Goal: Information Seeking & Learning: Learn about a topic

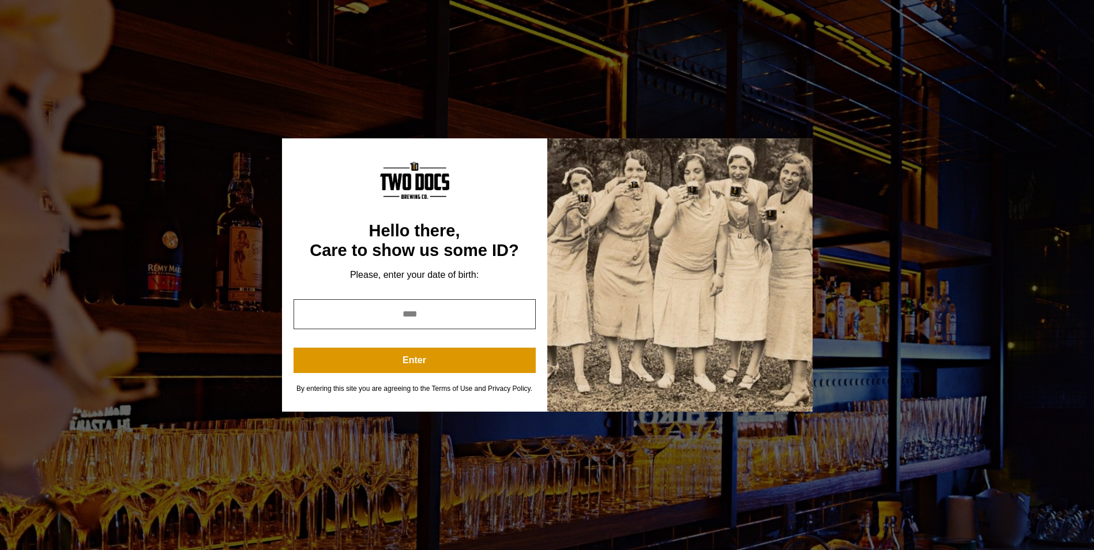
click at [405, 320] on input "year" at bounding box center [414, 314] width 242 height 30
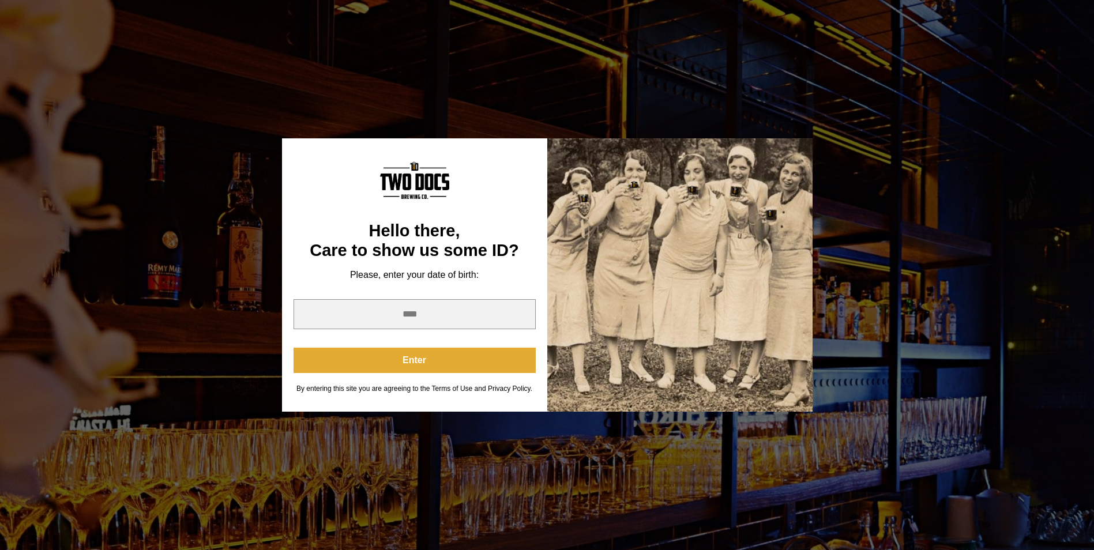
click at [412, 356] on button "Enter" at bounding box center [414, 360] width 242 height 25
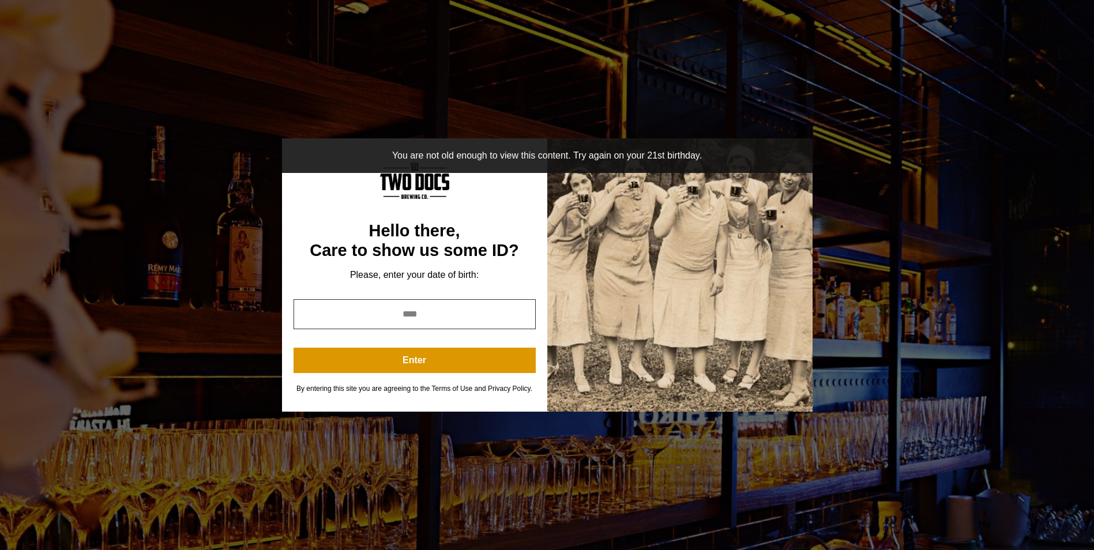
click at [394, 314] on input "year" at bounding box center [414, 314] width 242 height 30
drag, startPoint x: 428, startPoint y: 312, endPoint x: 370, endPoint y: 310, distance: 58.8
click at [370, 310] on input "****" at bounding box center [414, 314] width 242 height 30
type input "****"
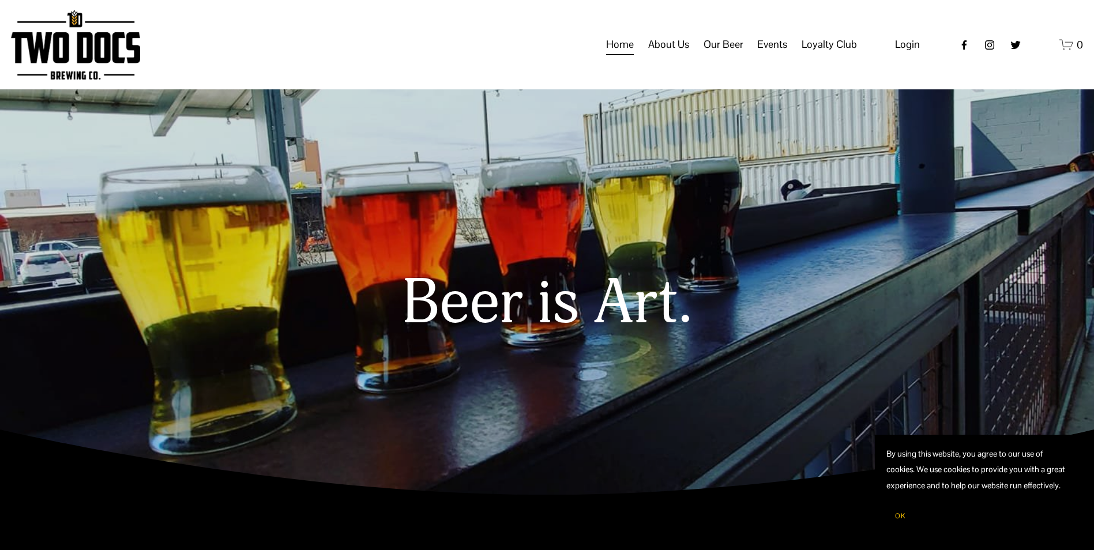
click at [0, 0] on span "Calendar" at bounding box center [0, 0] width 0 height 0
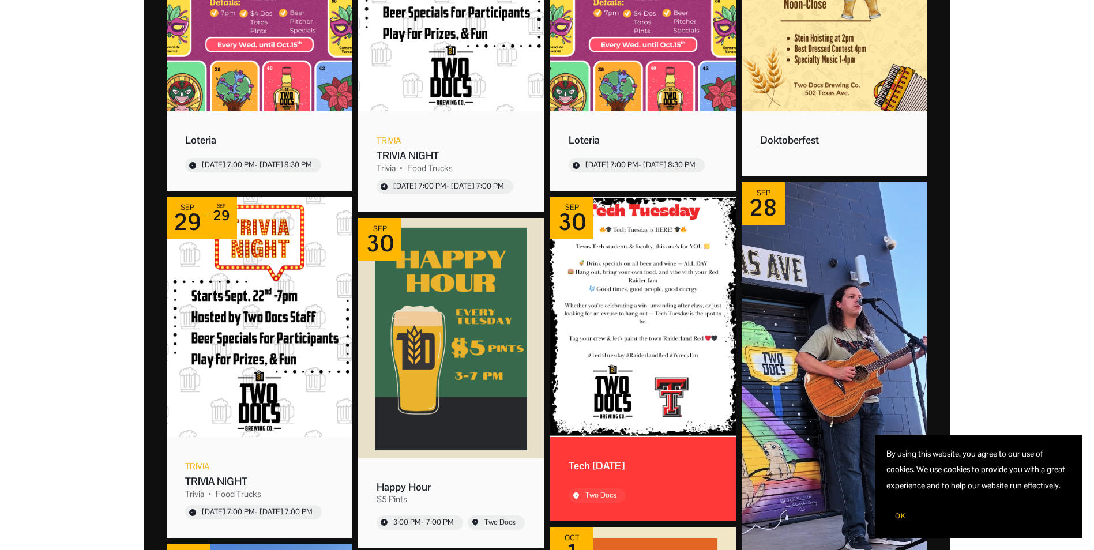
scroll to position [404, 0]
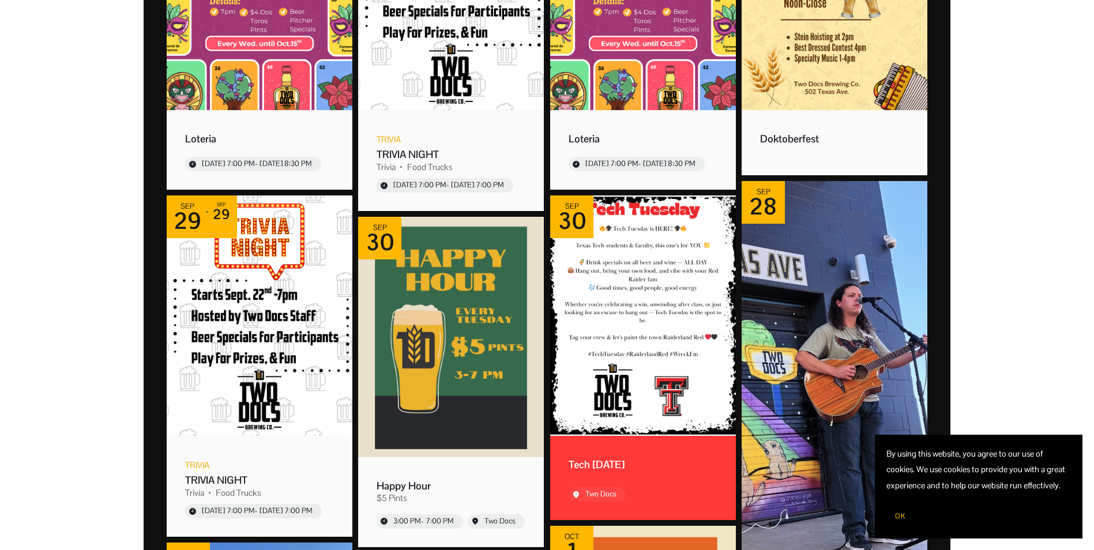
click at [900, 514] on span "OK" at bounding box center [900, 515] width 10 height 9
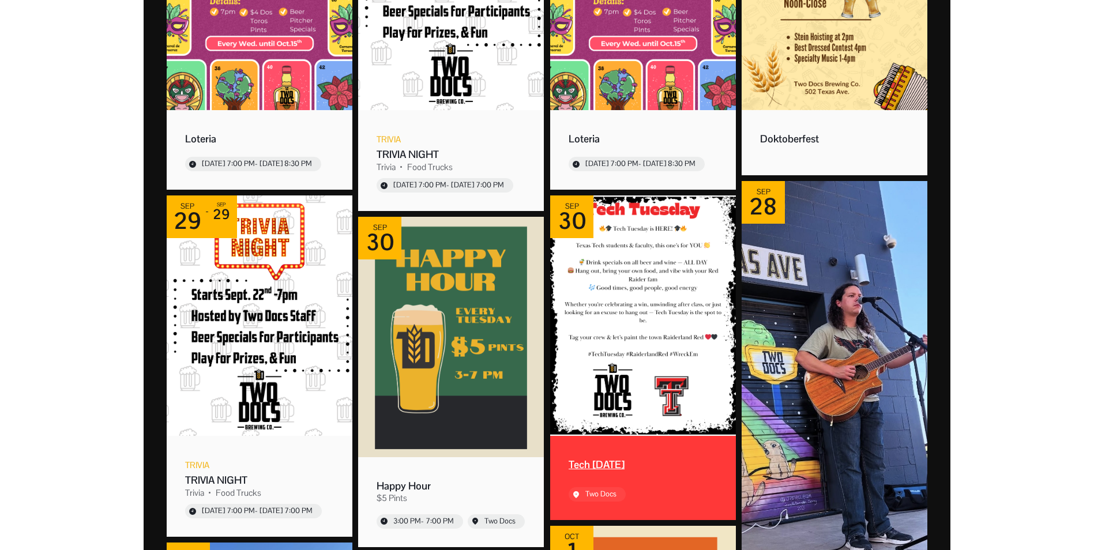
scroll to position [0, 0]
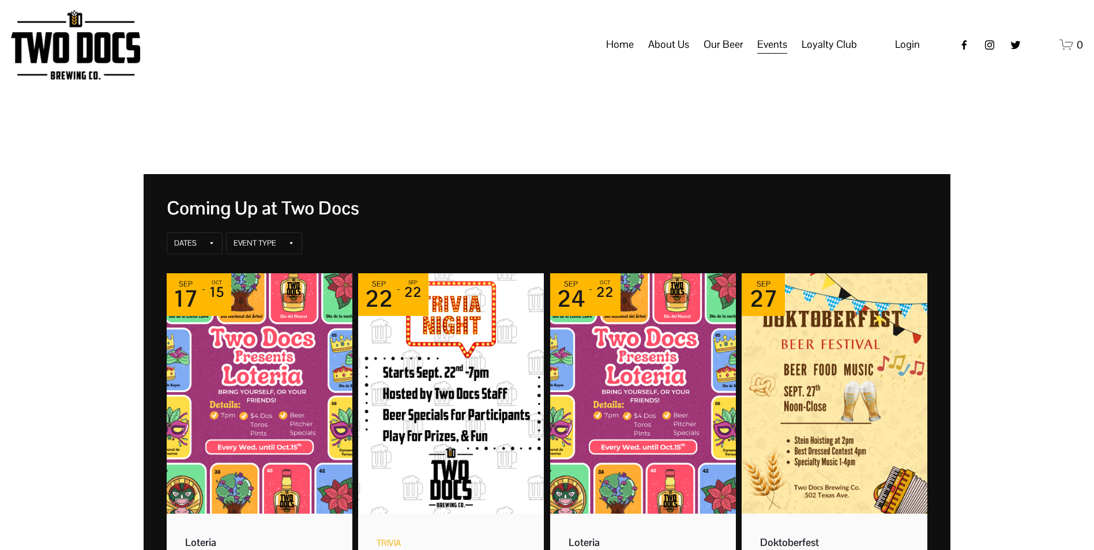
click at [0, 0] on span "Vendors & Musicians" at bounding box center [0, 0] width 0 height 0
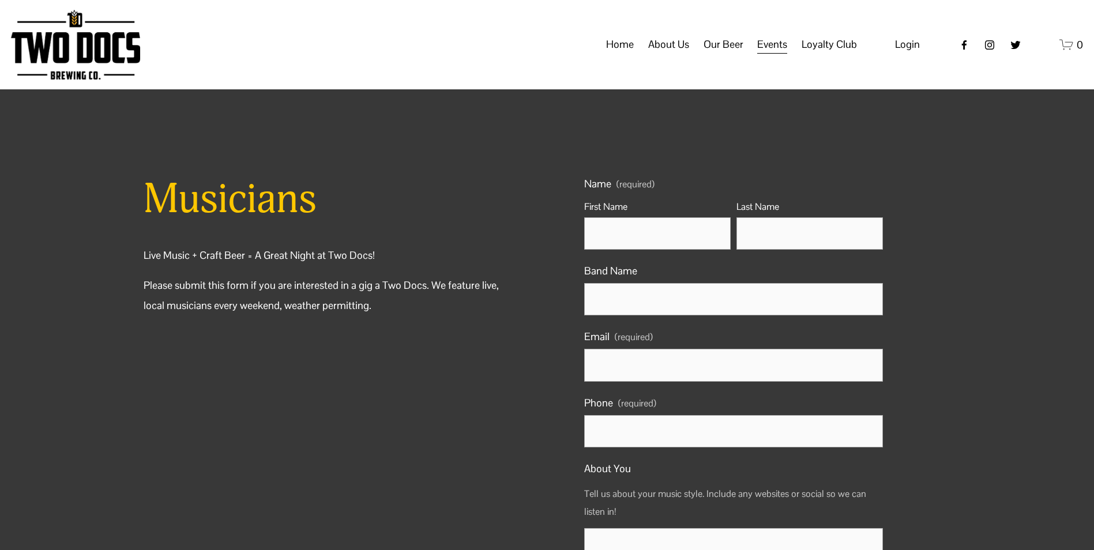
click at [0, 0] on span "Taproom Menu" at bounding box center [0, 0] width 0 height 0
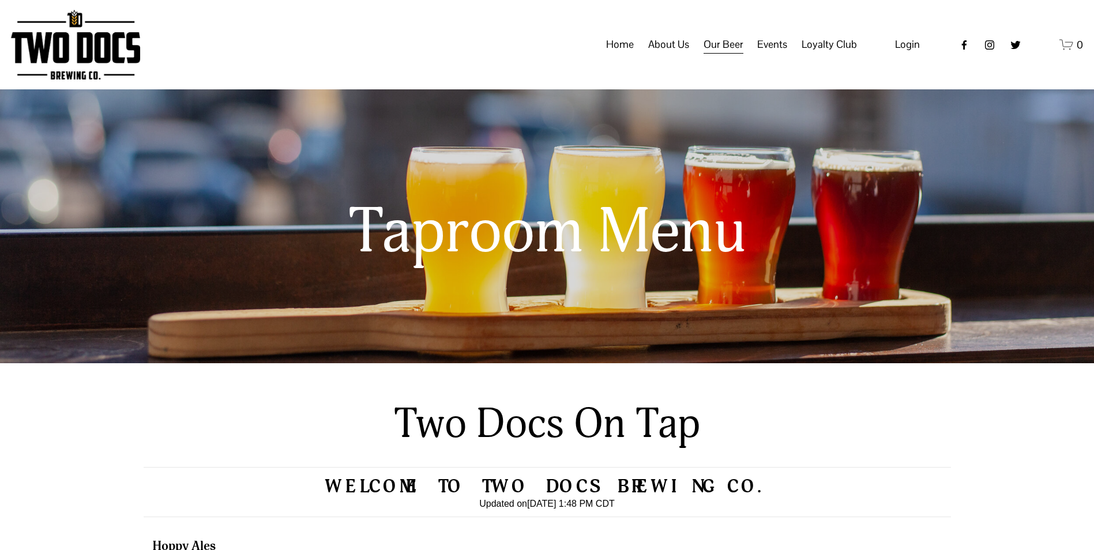
click at [616, 56] on link "Home" at bounding box center [620, 45] width 28 height 22
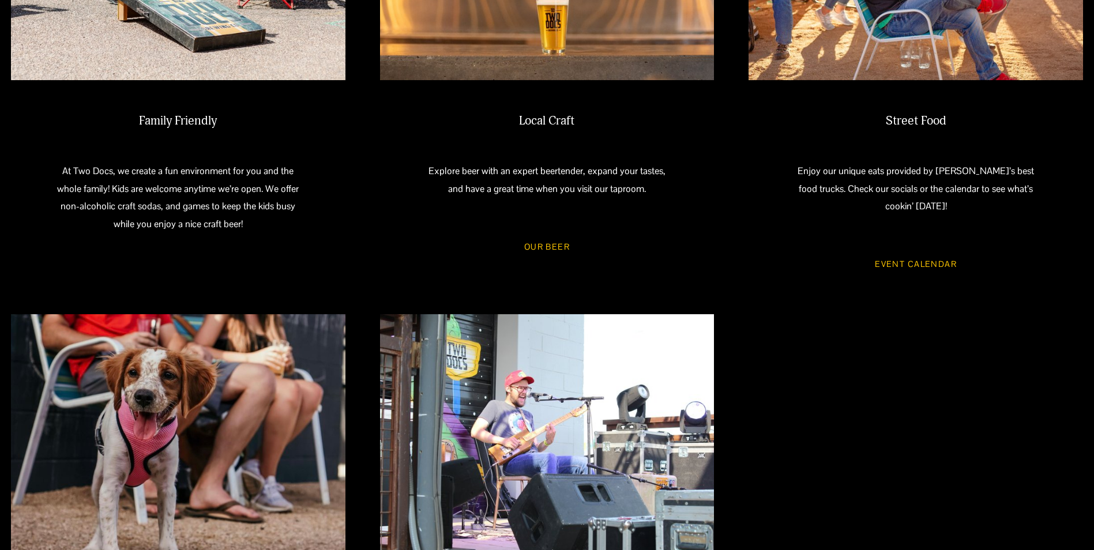
scroll to position [634, 0]
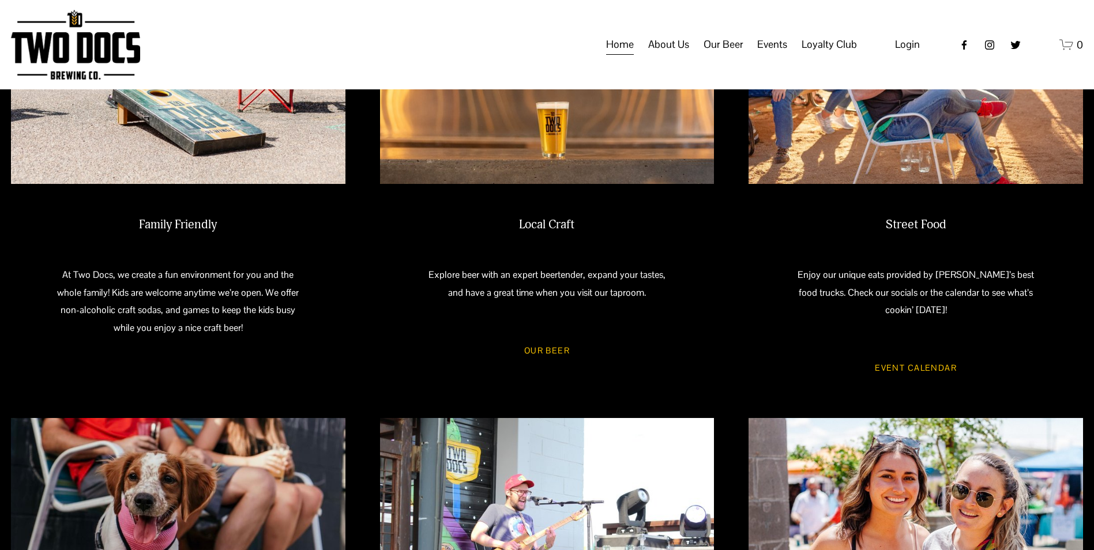
click at [915, 353] on link "Event Calendar" at bounding box center [915, 368] width 115 height 31
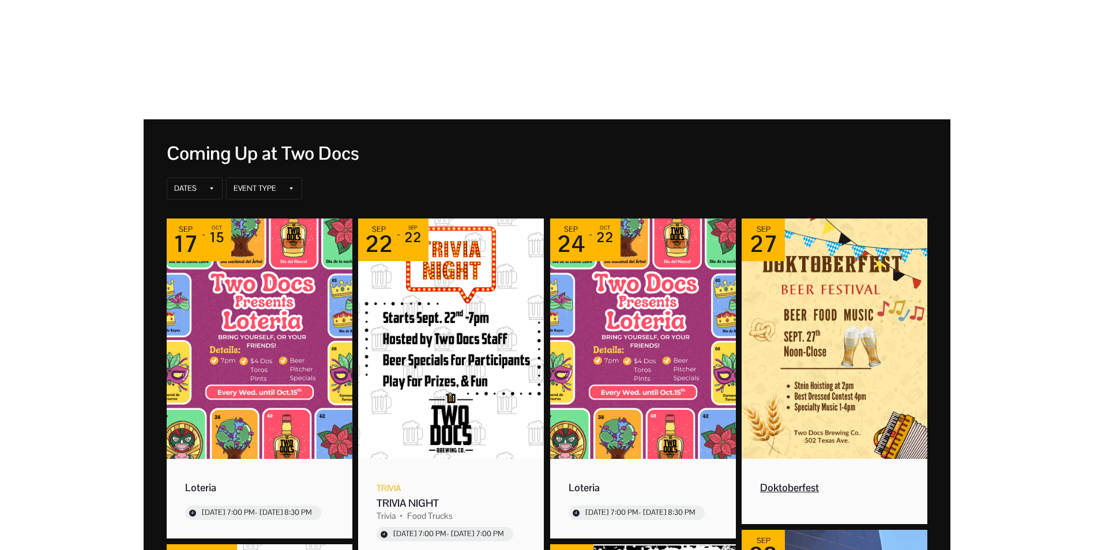
scroll to position [58, 0]
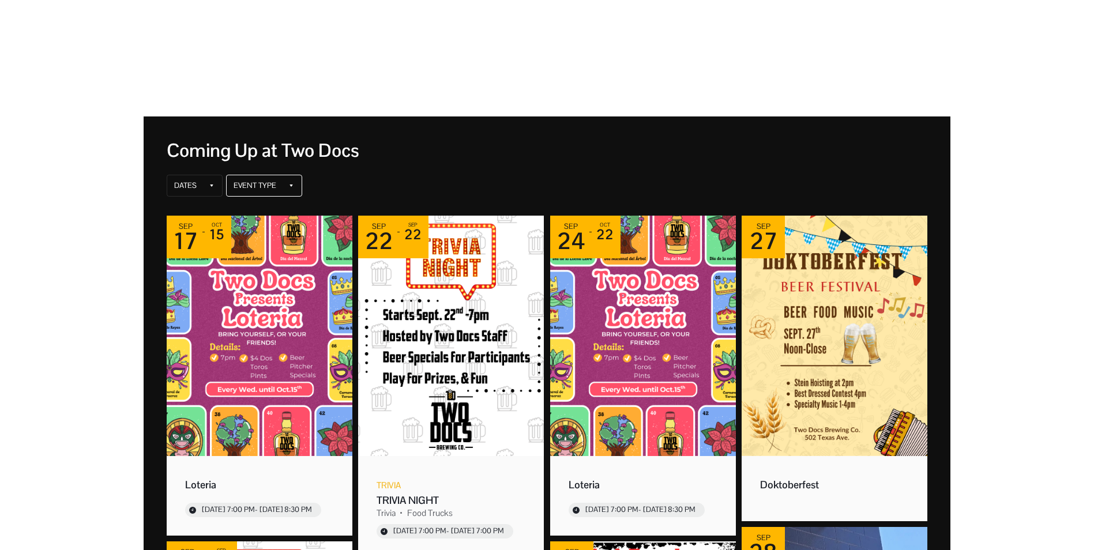
click at [276, 192] on div "Event Type" at bounding box center [264, 186] width 76 height 22
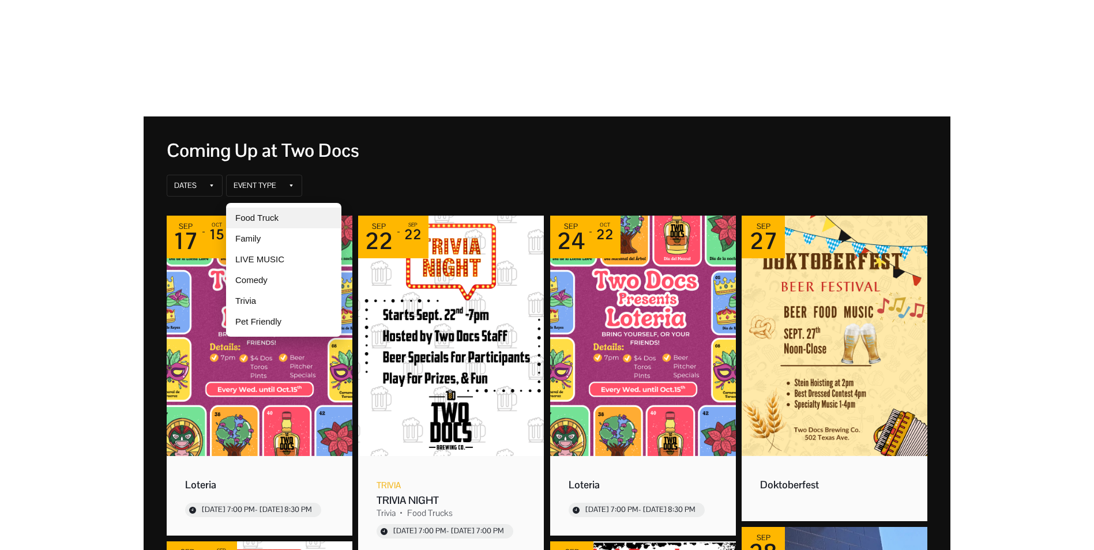
click at [272, 217] on div "Food Truck" at bounding box center [283, 218] width 115 height 21
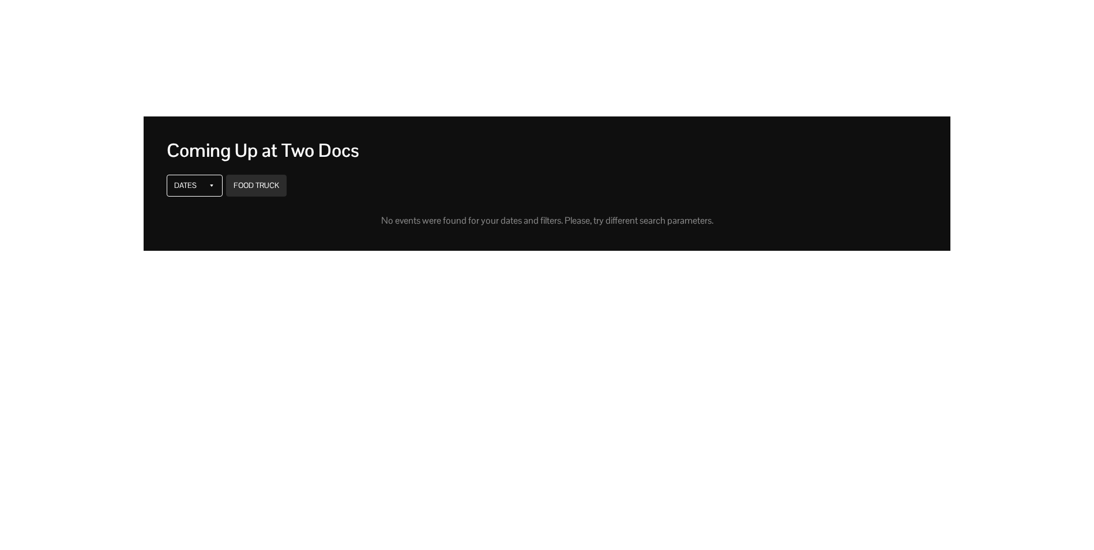
click at [196, 184] on div "Dates" at bounding box center [185, 185] width 22 height 9
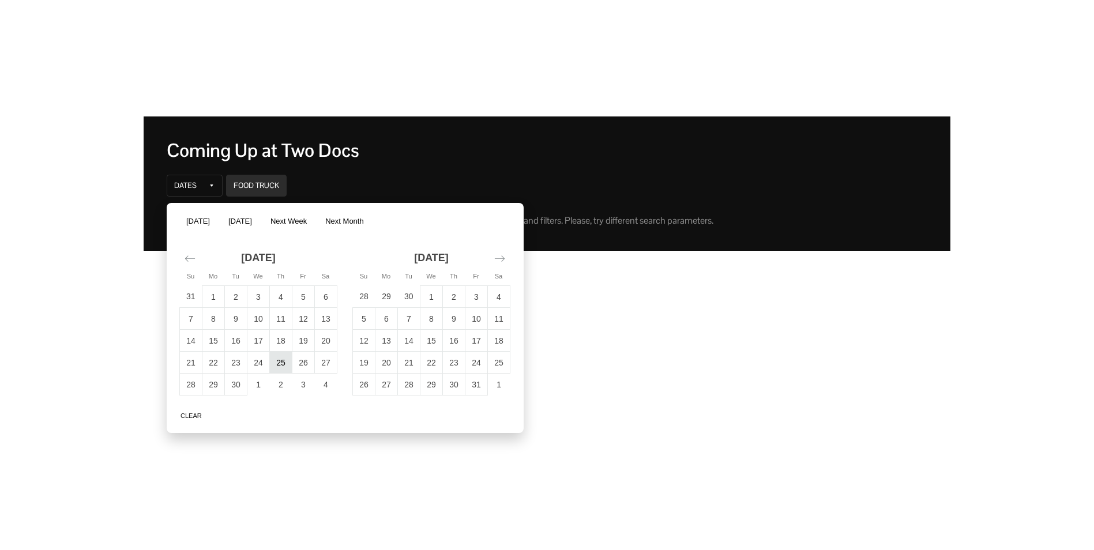
click at [280, 364] on td "25" at bounding box center [281, 363] width 22 height 22
click at [485, 413] on button "Apply" at bounding box center [496, 413] width 34 height 14
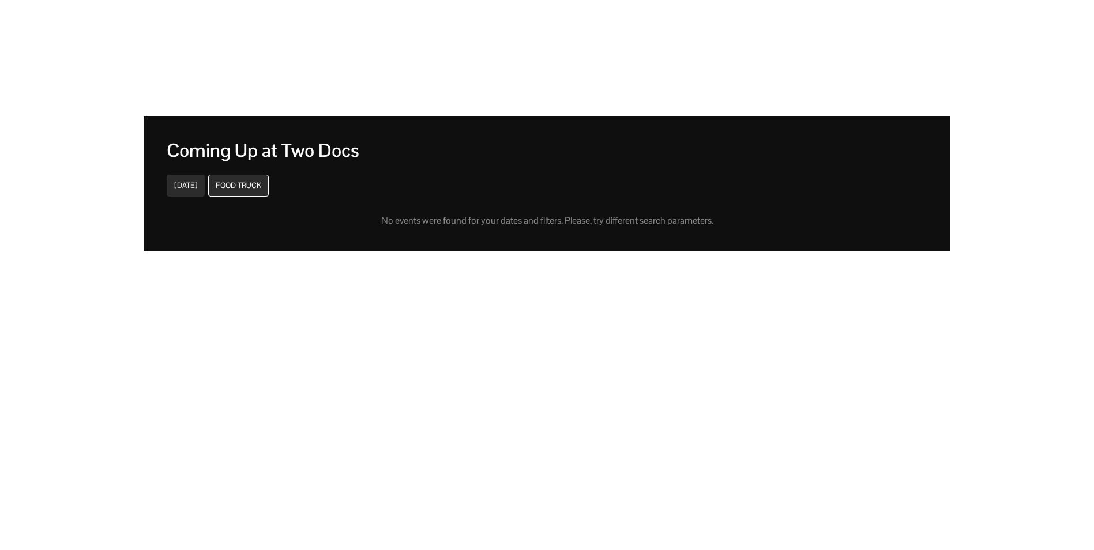
click at [235, 190] on div "Food Truck" at bounding box center [239, 185] width 46 height 9
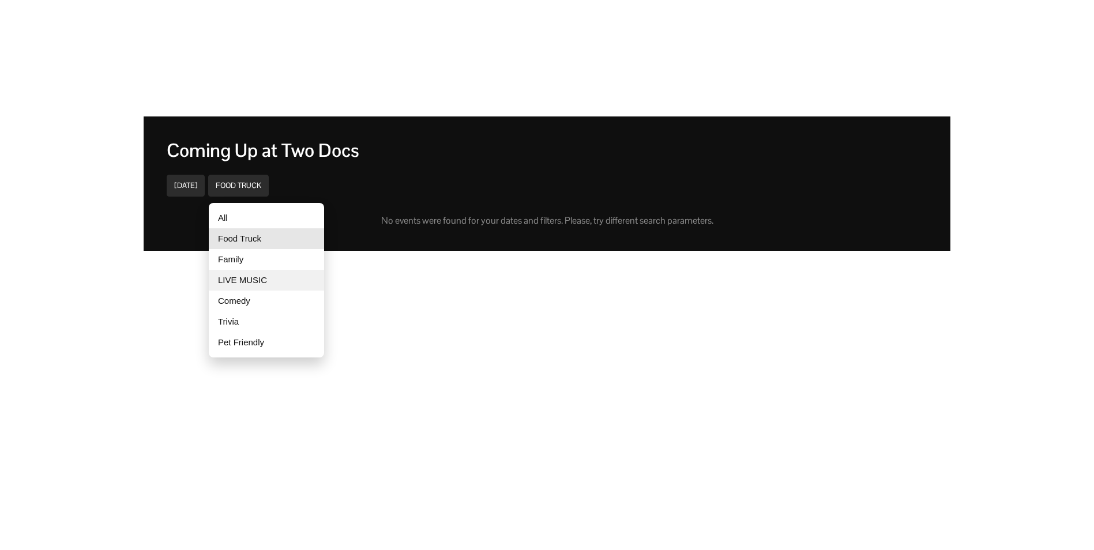
click at [240, 280] on div "LIVE MUSIC" at bounding box center [266, 280] width 115 height 21
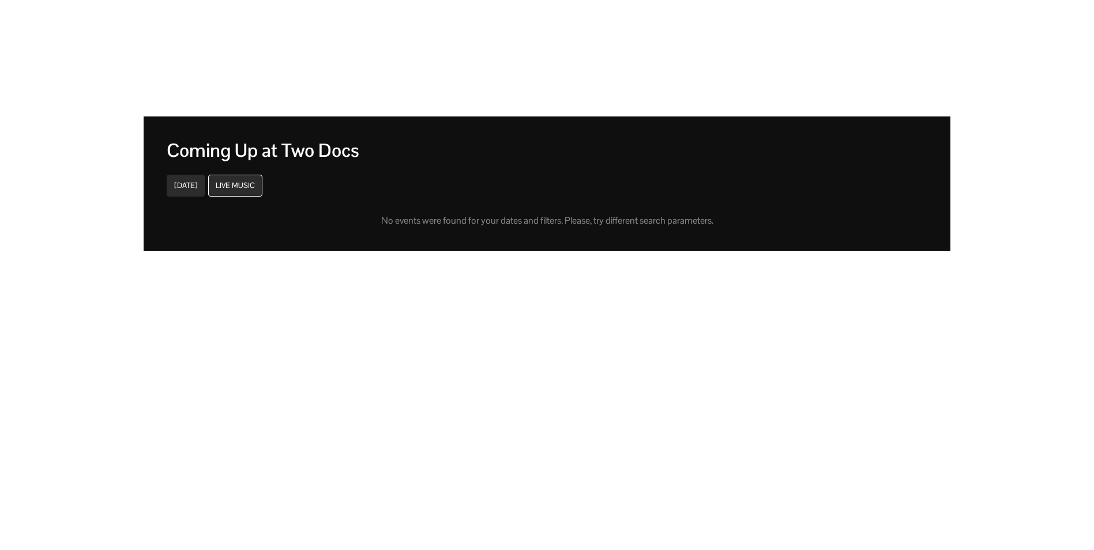
click at [231, 191] on div "LIVE MUSIC" at bounding box center [235, 186] width 54 height 22
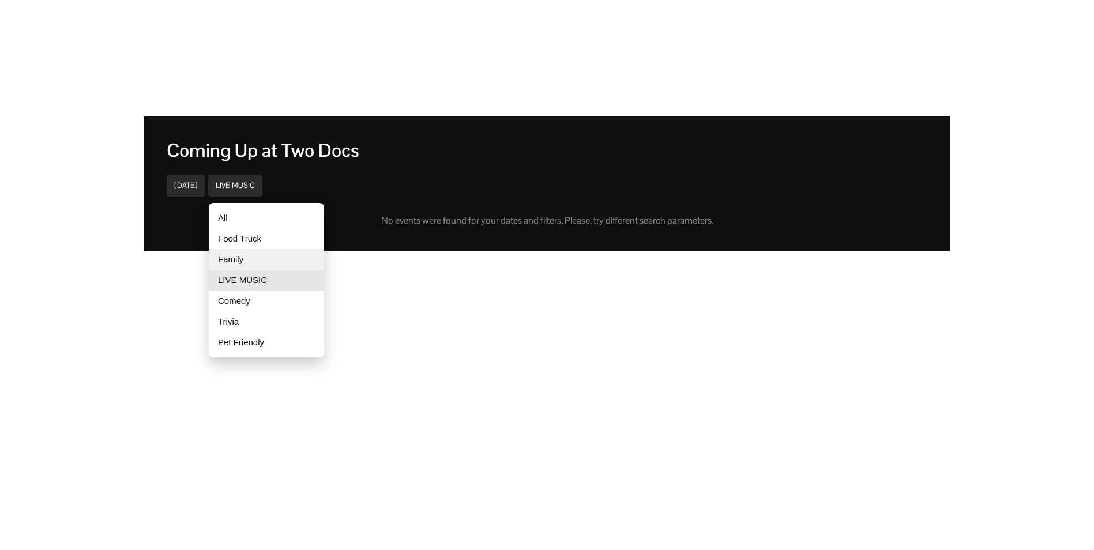
click at [242, 258] on div "Family" at bounding box center [266, 259] width 115 height 21
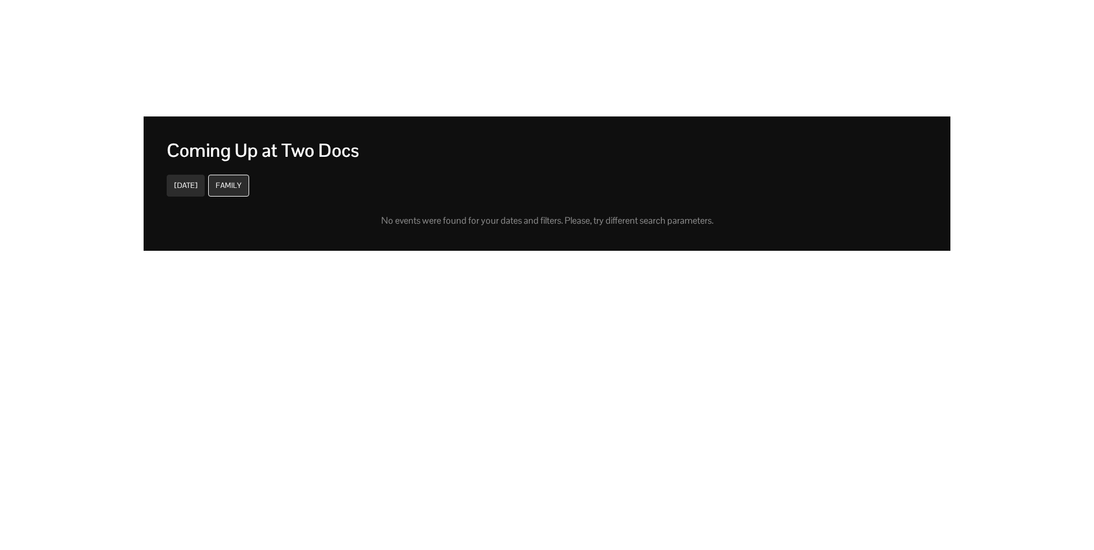
click at [228, 190] on div "Family" at bounding box center [229, 185] width 26 height 9
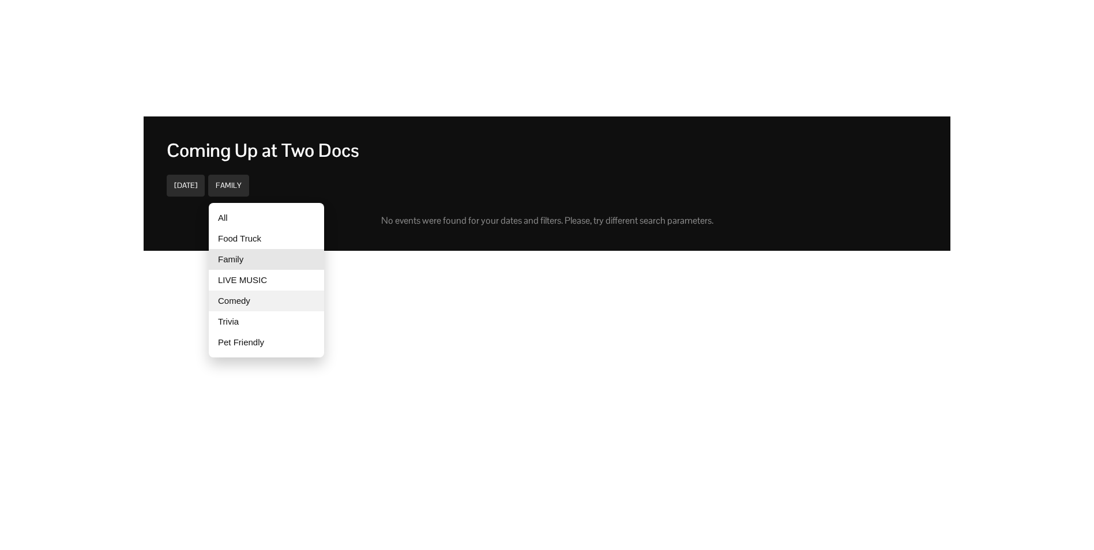
click at [244, 298] on div "Comedy" at bounding box center [266, 301] width 115 height 21
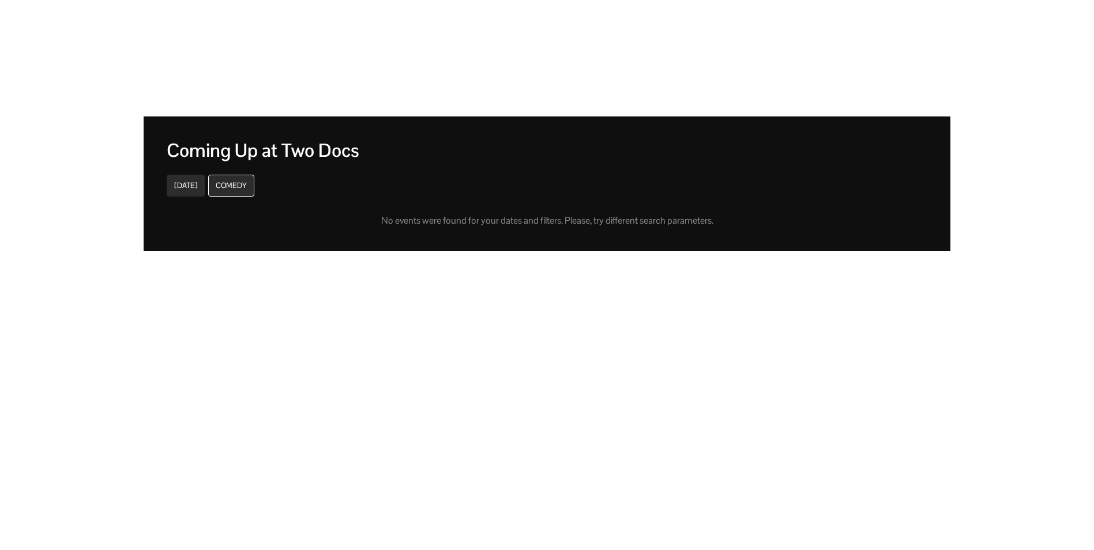
click at [226, 189] on div "Comedy" at bounding box center [231, 185] width 31 height 9
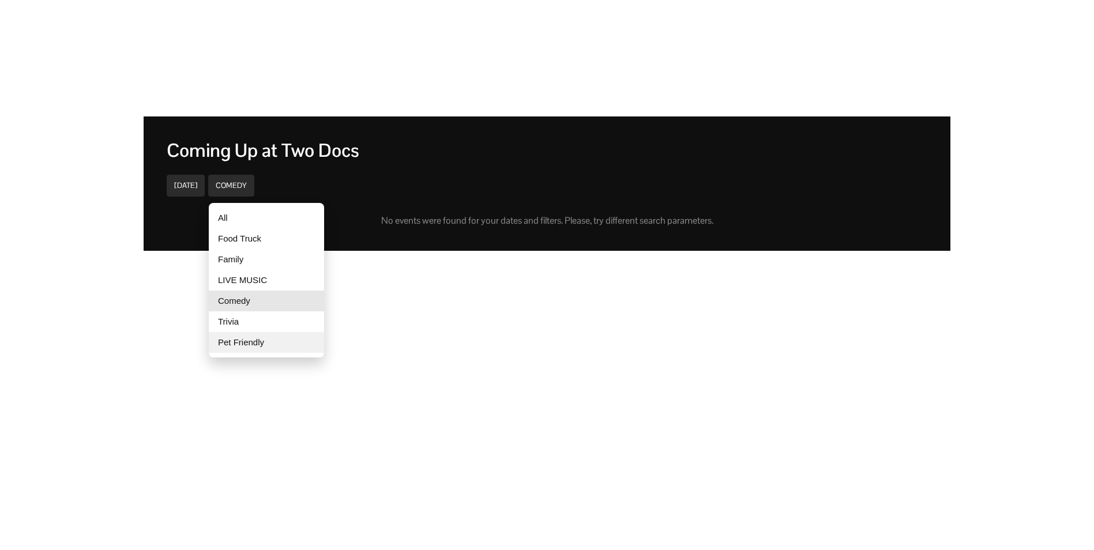
click at [240, 338] on div "Pet Friendly" at bounding box center [266, 342] width 115 height 21
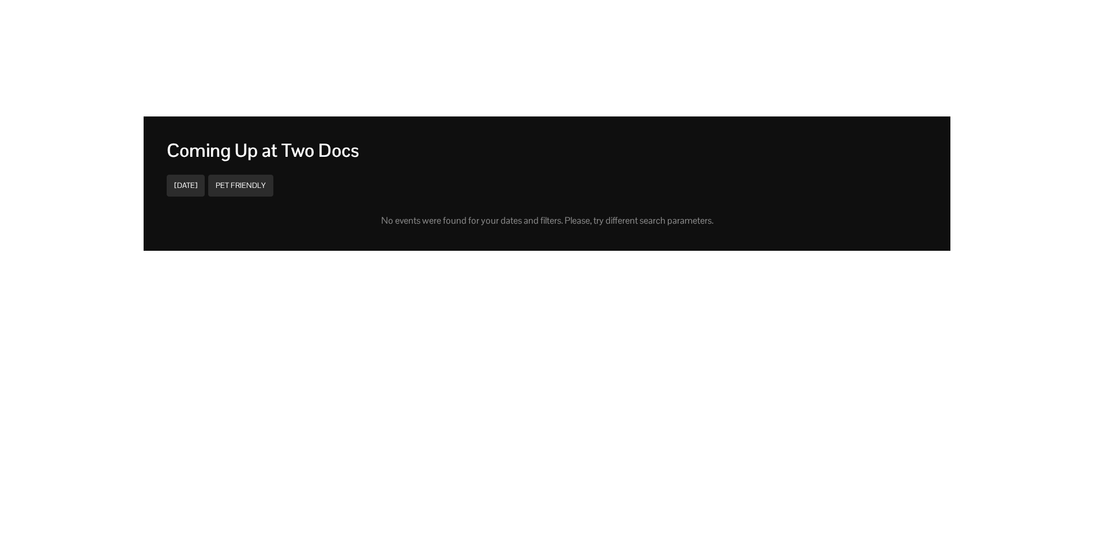
click at [240, 205] on div "Coming Up at Two Docs Sep 25 Pet Friendly Venue No events were found for your d…" at bounding box center [547, 184] width 761 height 88
click at [242, 186] on div "Pet Friendly" at bounding box center [241, 185] width 50 height 9
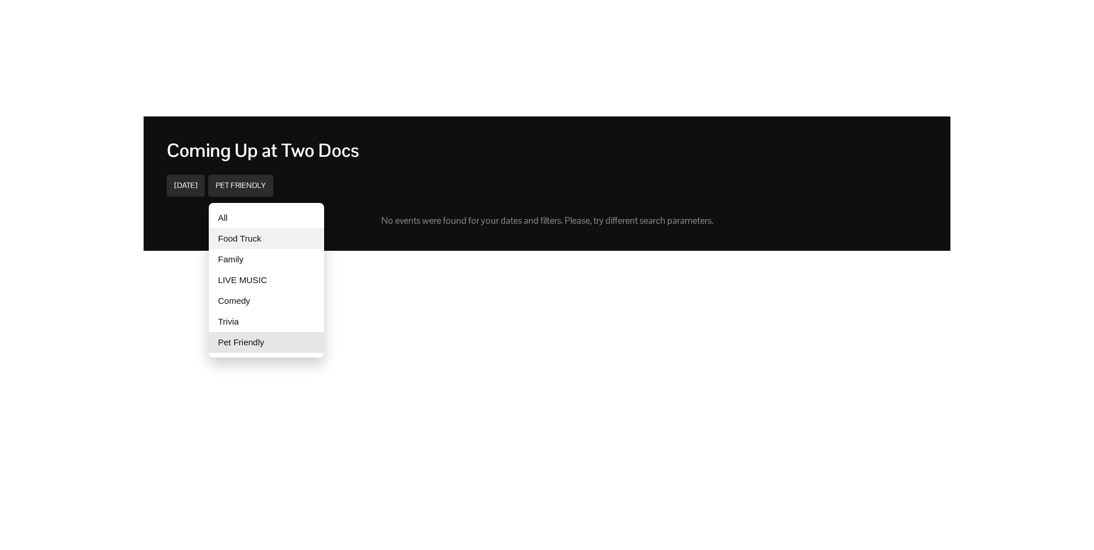
click at [249, 234] on div "Food Truck" at bounding box center [266, 238] width 115 height 21
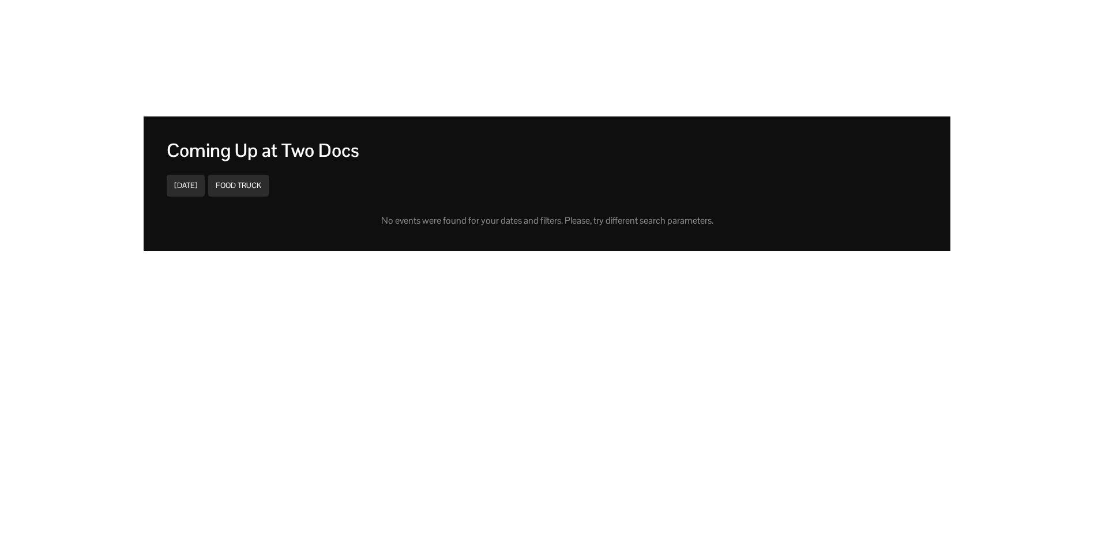
scroll to position [0, 0]
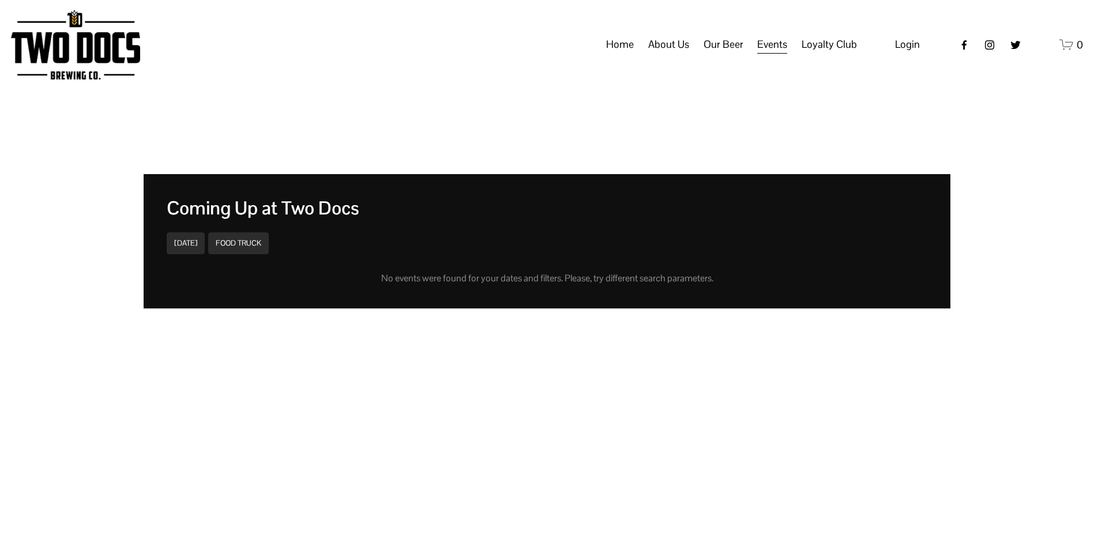
click at [0, 0] on span "Vendors & Musicians" at bounding box center [0, 0] width 0 height 0
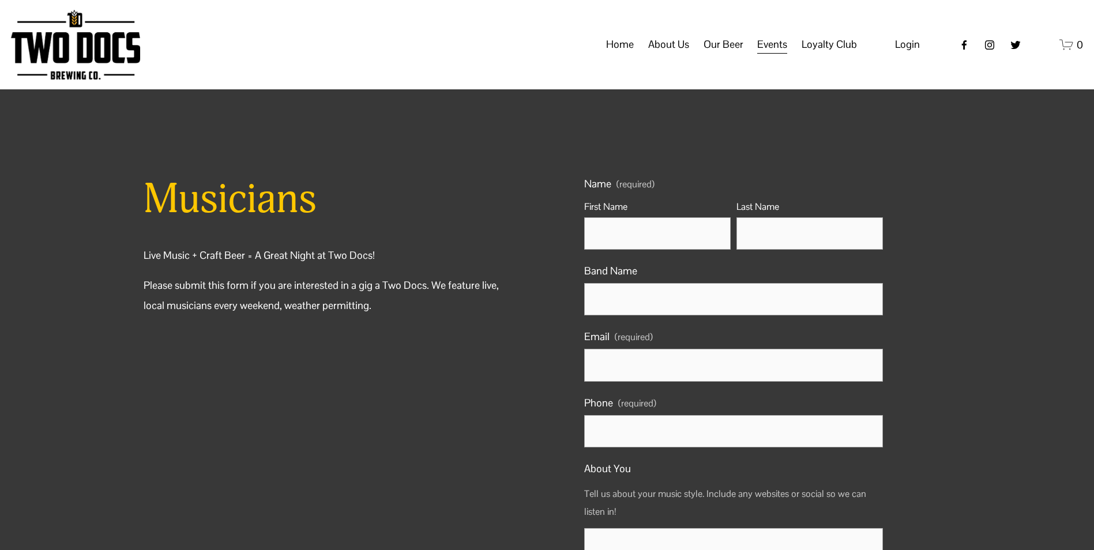
click at [0, 0] on span "Loyalty Club" at bounding box center [0, 0] width 0 height 0
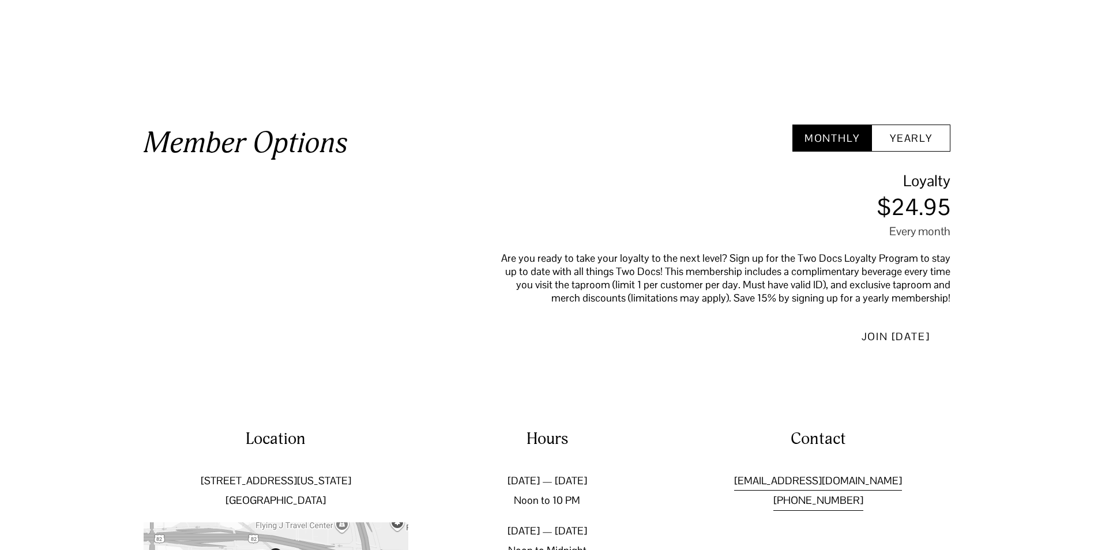
scroll to position [577, 0]
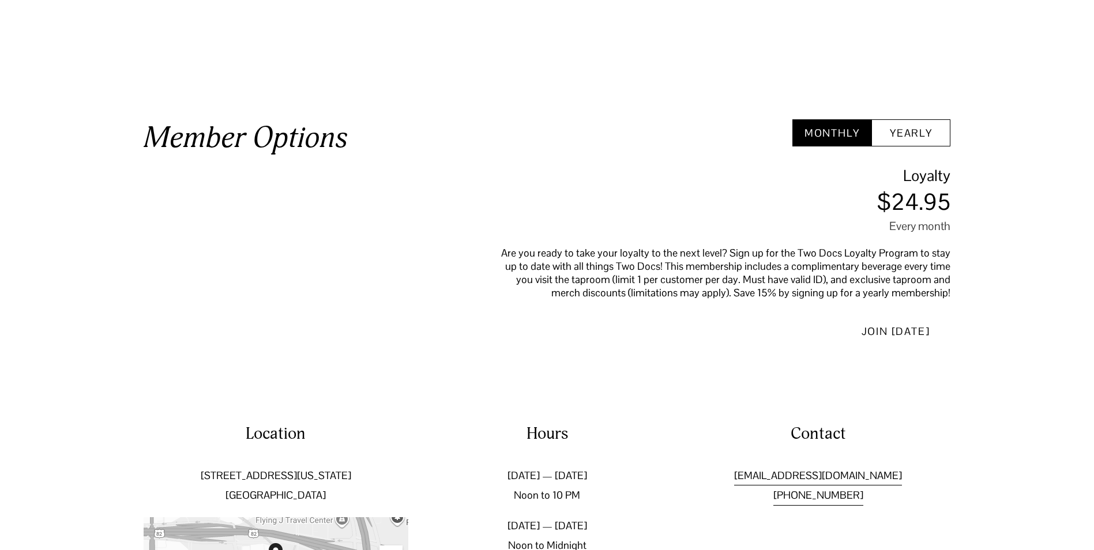
click at [925, 144] on button "Yearly" at bounding box center [910, 132] width 79 height 27
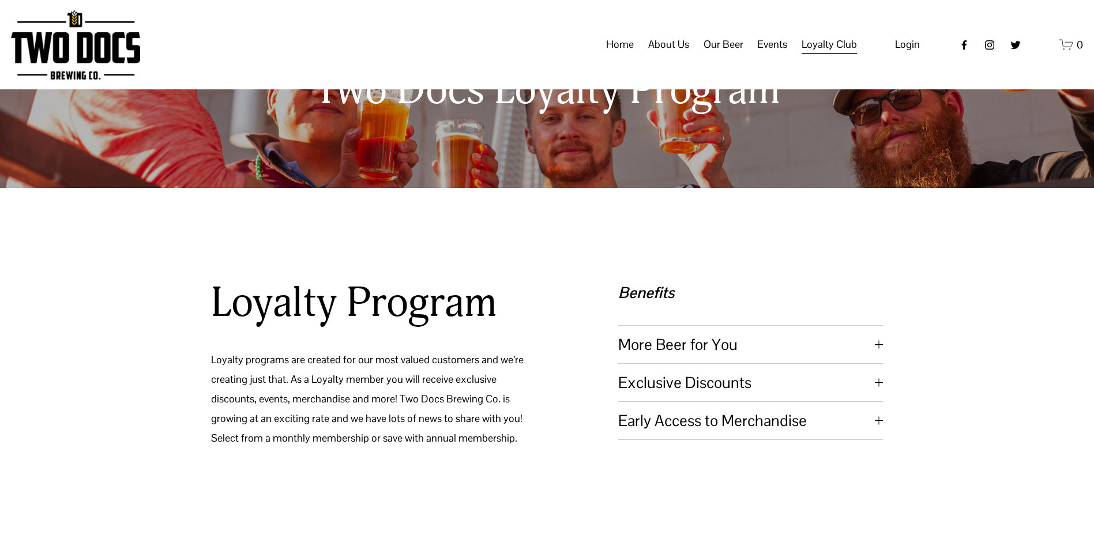
scroll to position [0, 0]
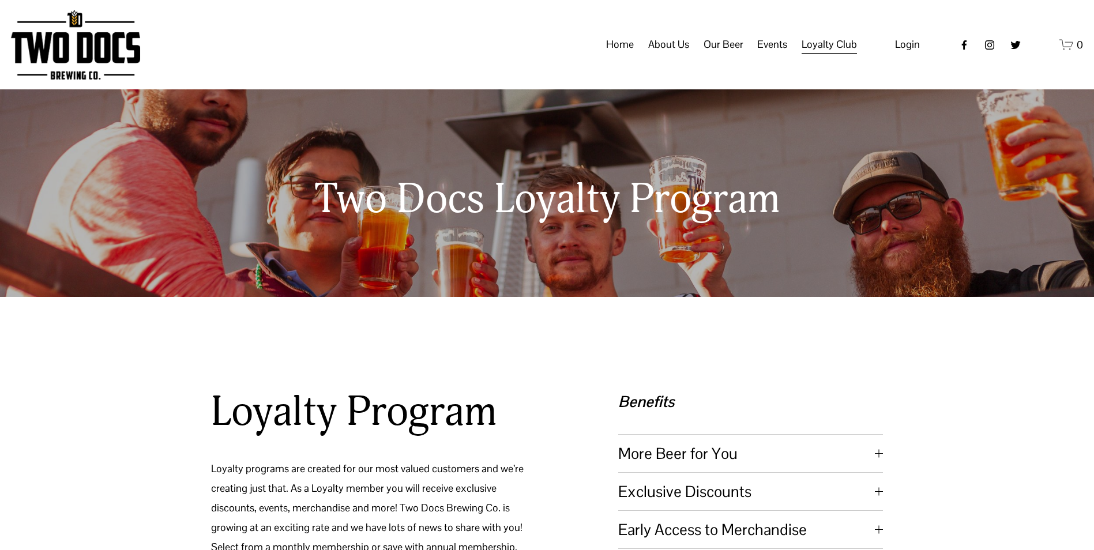
click at [626, 56] on link "Home" at bounding box center [620, 45] width 28 height 22
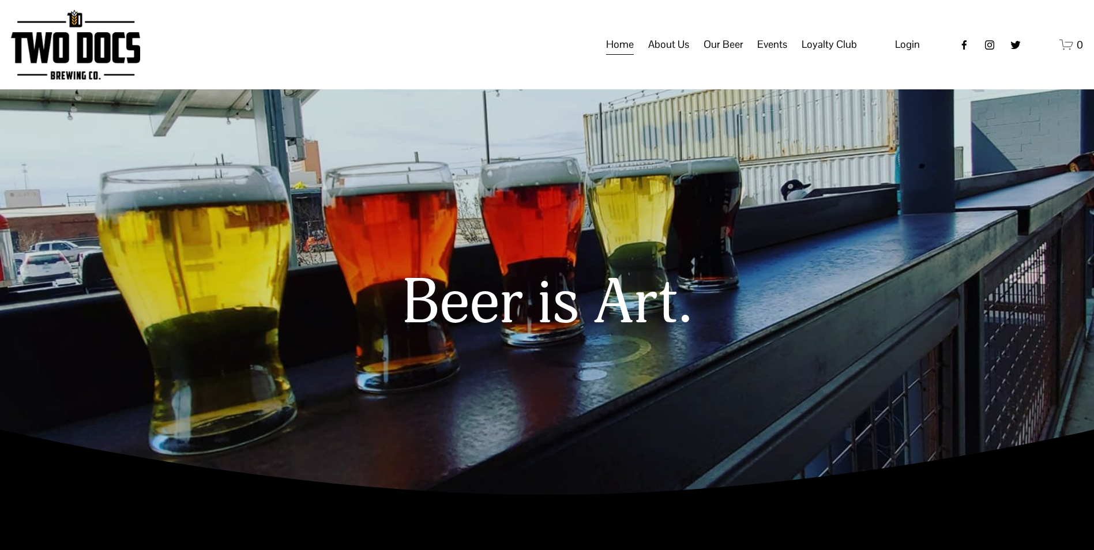
click at [965, 49] on use "Facebook" at bounding box center [963, 44] width 5 height 9
